Goal: Use online tool/utility

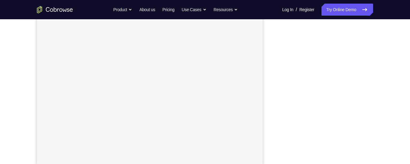
scroll to position [115, 0]
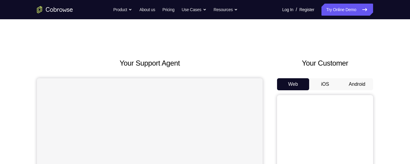
click at [353, 88] on button "Android" at bounding box center [357, 84] width 32 height 12
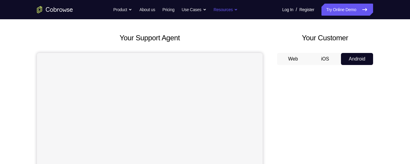
scroll to position [24, 0]
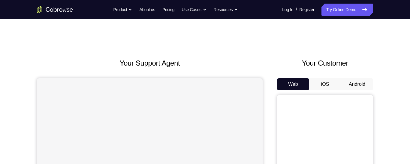
click at [354, 86] on button "Android" at bounding box center [357, 84] width 32 height 12
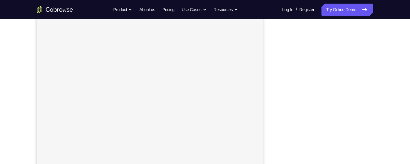
scroll to position [106, 0]
click at [394, 70] on div "Your Support Agent Your Customer Web iOS Android Next Steps We’d be happy to gi…" at bounding box center [205, 111] width 384 height 396
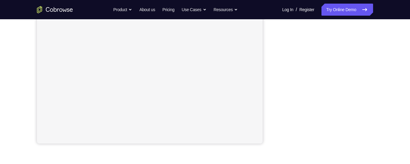
scroll to position [137, 0]
click at [374, 109] on div "Your Support Agent Your Customer Web iOS Android Next Steps We’d be happy to gi…" at bounding box center [205, 80] width 384 height 396
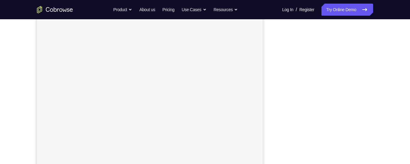
scroll to position [103, 0]
